Goal: Information Seeking & Learning: Find contact information

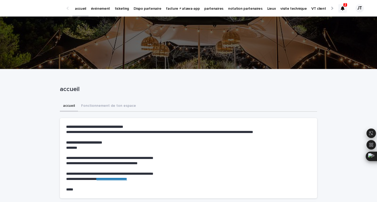
click at [346, 5] on p "2" at bounding box center [345, 5] width 2 height 4
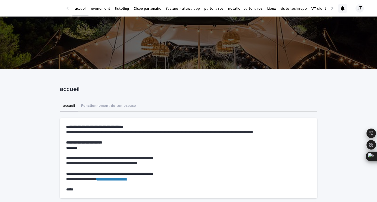
click at [204, 8] on p "partenaires" at bounding box center [213, 5] width 19 height 11
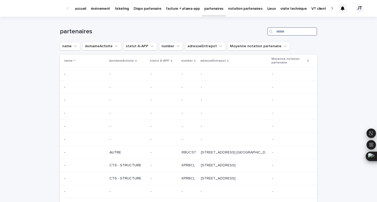
click at [283, 30] on input "Search" at bounding box center [292, 31] width 50 height 8
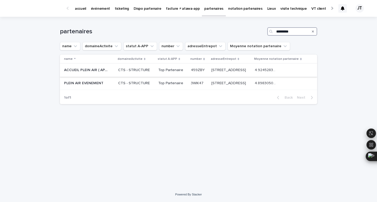
type input "*********"
click at [165, 71] on p "Top Partenaire" at bounding box center [172, 70] width 28 height 4
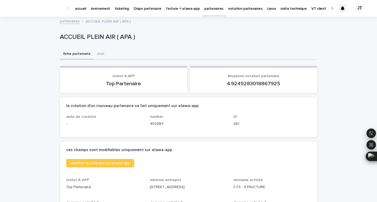
click at [204, 9] on p "partenaires" at bounding box center [213, 5] width 19 height 11
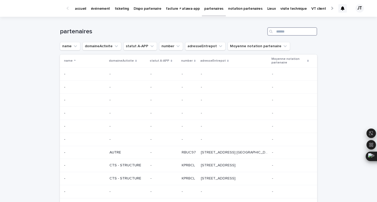
click at [289, 28] on input "Search" at bounding box center [292, 31] width 50 height 8
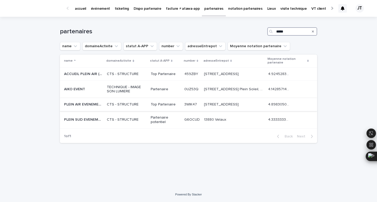
type input "*****"
click at [159, 107] on div "Top Partenaire" at bounding box center [165, 104] width 29 height 9
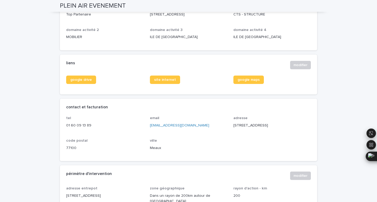
scroll to position [138, 0]
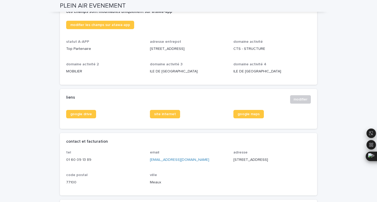
click at [80, 159] on p "01 60 09 13 89" at bounding box center [104, 160] width 77 height 6
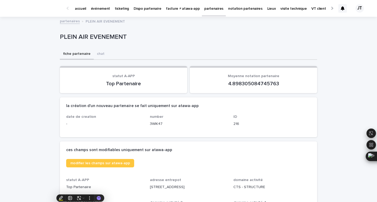
click at [83, 10] on p "accueil" at bounding box center [80, 5] width 11 height 11
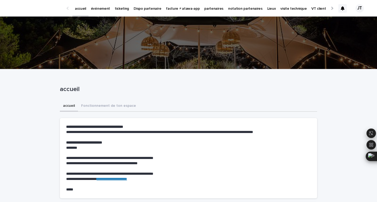
click at [96, 10] on p "événement" at bounding box center [100, 5] width 19 height 11
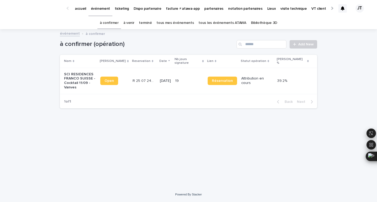
click at [161, 86] on td "[DATE]" at bounding box center [165, 81] width 15 height 26
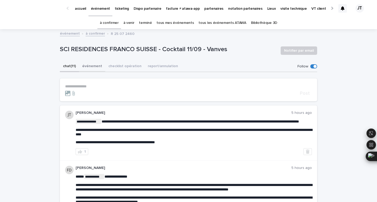
click at [90, 66] on button "événement" at bounding box center [92, 66] width 26 height 11
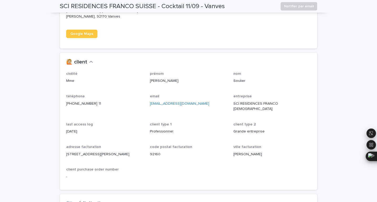
scroll to position [446, 0]
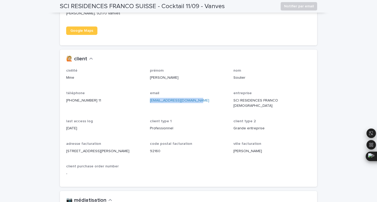
drag, startPoint x: 193, startPoint y: 98, endPoint x: 149, endPoint y: 93, distance: 43.8
click at [149, 94] on div "civilité Mme prénom [PERSON_NAME] nom Soulier téléphone [PHONE_NUMBER] 11 email…" at bounding box center [188, 124] width 244 height 112
click at [161, 99] on link "[EMAIL_ADDRESS][DOMAIN_NAME]" at bounding box center [179, 101] width 59 height 4
copy link "[EMAIL_ADDRESS][DOMAIN_NAME]"
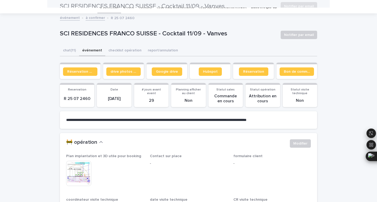
scroll to position [2, 0]
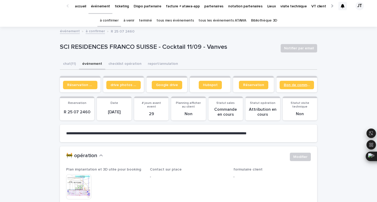
click at [286, 83] on link "Bon de commande" at bounding box center [296, 85] width 34 height 8
drag, startPoint x: 158, startPoint y: 48, endPoint x: 52, endPoint y: 41, distance: 106.1
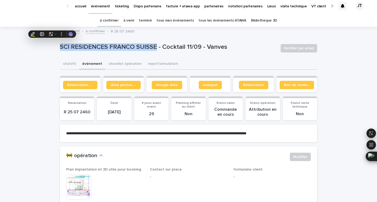
copy p "SCI RESIDENCES FRANCO [DEMOGRAPHIC_DATA]"
click at [228, 20] on link "tous les événements ATAWA" at bounding box center [221, 20] width 47 height 12
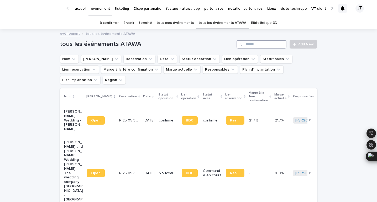
click at [270, 43] on input "Search" at bounding box center [261, 44] width 50 height 8
paste input "**********"
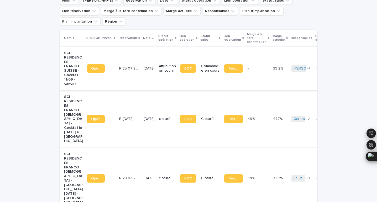
scroll to position [68, 0]
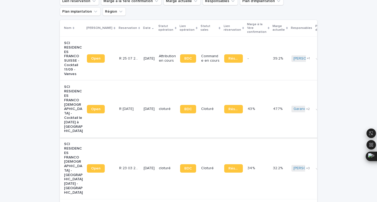
type input "**********"
click at [143, 102] on td "[DATE]" at bounding box center [148, 109] width 15 height 57
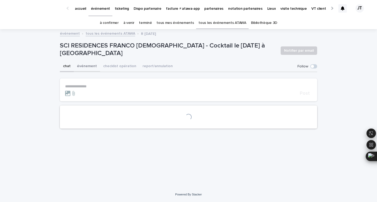
click at [85, 63] on button "événement" at bounding box center [87, 66] width 26 height 11
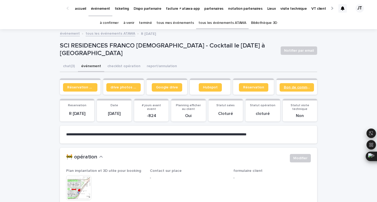
click at [297, 90] on link "Bon de commande" at bounding box center [296, 87] width 34 height 8
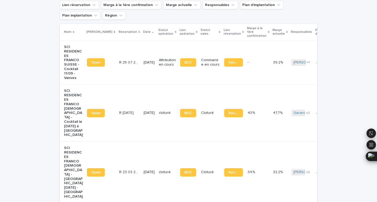
scroll to position [68, 0]
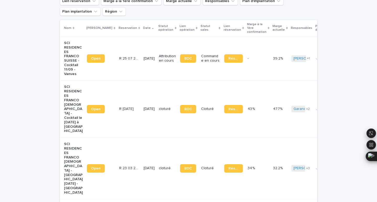
click at [141, 148] on td "[DATE]" at bounding box center [148, 169] width 15 height 62
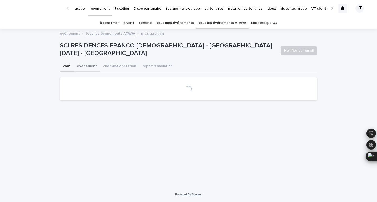
click at [84, 65] on button "événement" at bounding box center [87, 66] width 26 height 11
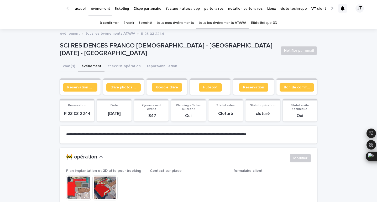
click at [299, 87] on span "Bon de commande" at bounding box center [296, 87] width 26 height 4
click at [164, 87] on span "Google drive" at bounding box center [167, 87] width 22 height 4
click at [129, 21] on link "à venir" at bounding box center [128, 23] width 11 height 12
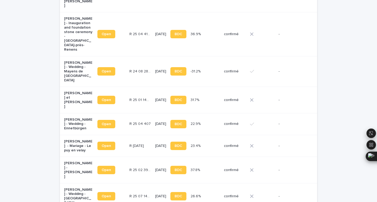
scroll to position [176, 0]
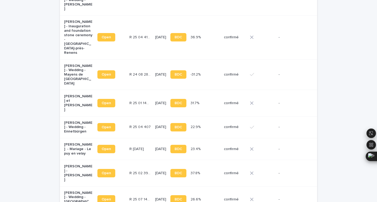
click at [142, 116] on td "R 25 04 407 R 25 04 407" at bounding box center [140, 127] width 26 height 22
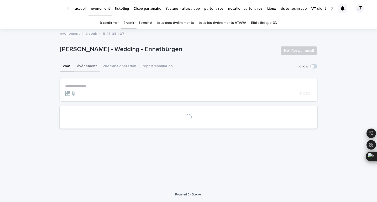
click at [81, 63] on button "événement" at bounding box center [87, 66] width 26 height 11
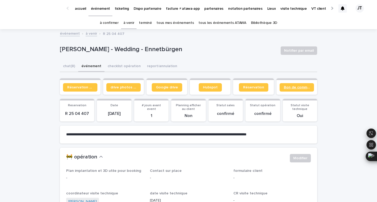
click at [303, 88] on span "Bon de commande" at bounding box center [296, 87] width 26 height 4
click at [131, 24] on link "à venir" at bounding box center [128, 23] width 11 height 12
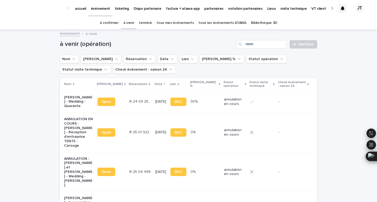
click at [343, 7] on icon at bounding box center [342, 8] width 4 height 4
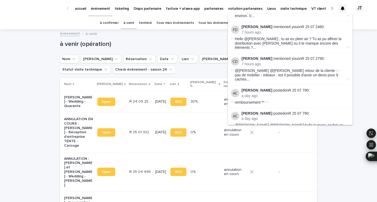
scroll to position [115, 0]
click at [312, 56] on link "R 25 07 2795" at bounding box center [312, 58] width 22 height 4
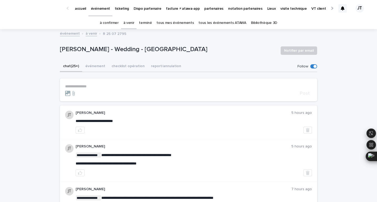
drag, startPoint x: 196, startPoint y: 50, endPoint x: 140, endPoint y: 50, distance: 56.1
click at [140, 50] on p "[PERSON_NAME] - Wedding - [GEOGRAPHIC_DATA]" at bounding box center [168, 50] width 216 height 8
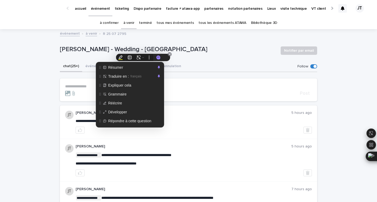
copy p "[GEOGRAPHIC_DATA]"
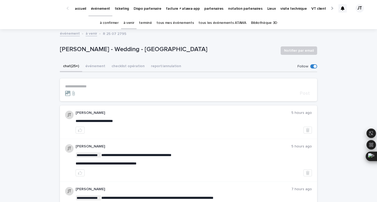
click at [90, 85] on p "**********" at bounding box center [188, 86] width 247 height 4
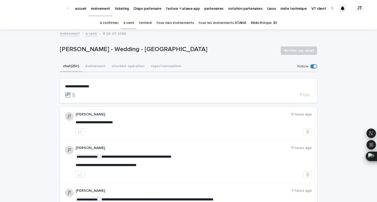
click at [89, 85] on span "**********" at bounding box center [77, 86] width 24 height 4
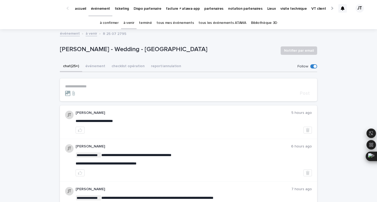
click at [74, 50] on p "[PERSON_NAME] - Wedding - [GEOGRAPHIC_DATA]" at bounding box center [168, 50] width 216 height 8
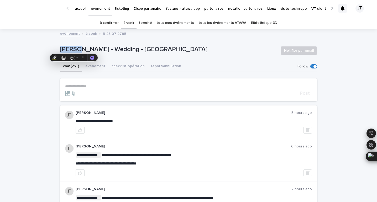
copy p "[PERSON_NAME]"
click at [132, 26] on link "à venir" at bounding box center [128, 23] width 11 height 12
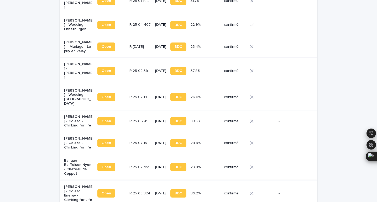
scroll to position [278, 0]
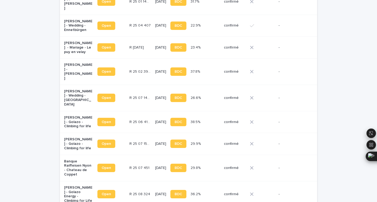
click at [129, 95] on p "R 25 07 1475" at bounding box center [140, 98] width 23 height 6
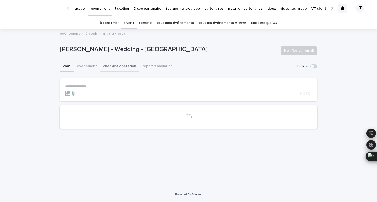
click at [84, 68] on button "événement" at bounding box center [87, 66] width 26 height 11
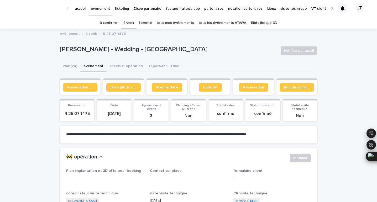
click at [287, 88] on span "Bon de commande" at bounding box center [296, 87] width 26 height 4
click at [85, 89] on span "Réservation client" at bounding box center [80, 87] width 26 height 4
click at [294, 88] on span "Bon de commande" at bounding box center [296, 87] width 26 height 4
click at [143, 22] on link "terminé" at bounding box center [145, 23] width 13 height 12
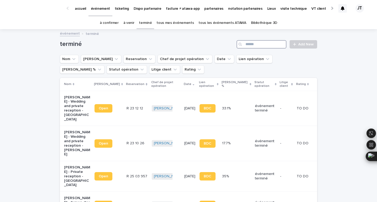
click at [261, 44] on input "Search" at bounding box center [261, 44] width 50 height 8
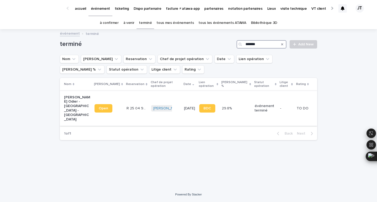
type input "*******"
click at [130, 118] on td "R 25 04 984 R 25 04 984" at bounding box center [136, 108] width 25 height 35
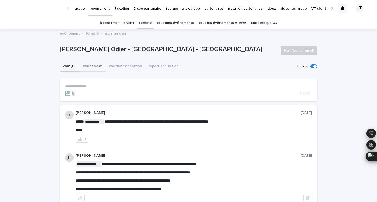
click at [92, 67] on button "événement" at bounding box center [92, 66] width 26 height 11
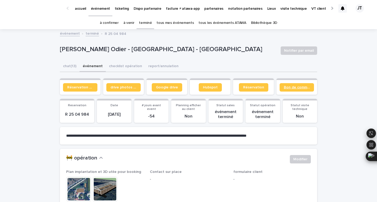
click at [290, 90] on link "Bon de commande" at bounding box center [296, 87] width 34 height 8
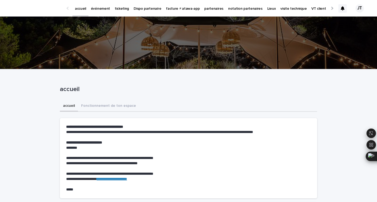
click at [204, 9] on p "partenaires" at bounding box center [213, 5] width 19 height 11
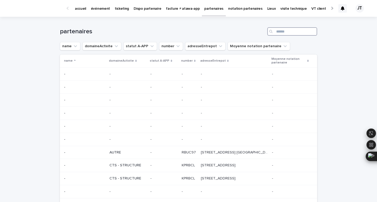
click at [280, 33] on input "Search" at bounding box center [292, 31] width 50 height 8
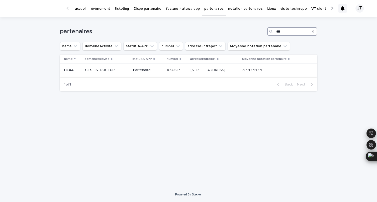
type input "***"
click at [167, 69] on p "KXGSIP" at bounding box center [173, 70] width 13 height 6
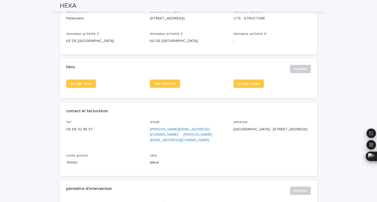
scroll to position [170, 0]
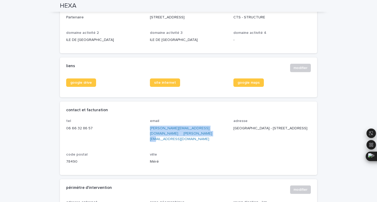
drag, startPoint x: 210, startPoint y: 135, endPoint x: 146, endPoint y: 130, distance: 63.9
click at [146, 130] on div "tel 06 66 32 86 57 email daniel@hexa.fr frederic@hexa.fr adresse ZAE Nord Est -…" at bounding box center [188, 144] width 244 height 50
copy p "daniel@hexa.fr frederic@hexa.fr"
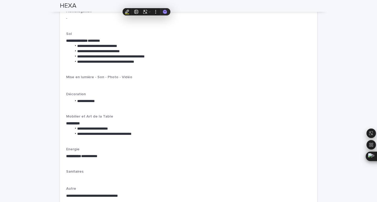
scroll to position [611, 0]
